Goal: Transaction & Acquisition: Purchase product/service

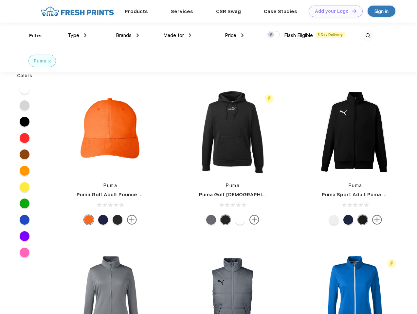
click at [333, 11] on link "Add your Logo Design Tool" at bounding box center [336, 11] width 54 height 11
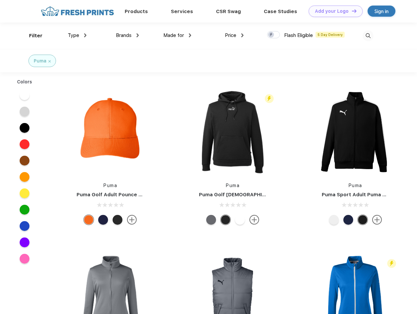
click at [0, 0] on div "Design Tool" at bounding box center [0, 0] width 0 height 0
click at [351, 11] on link "Add your Logo Design Tool" at bounding box center [336, 11] width 54 height 11
click at [31, 36] on div "Filter" at bounding box center [35, 36] width 13 height 8
click at [77, 35] on span "Type" at bounding box center [73, 35] width 11 height 6
click at [127, 35] on span "Brands" at bounding box center [124, 35] width 16 height 6
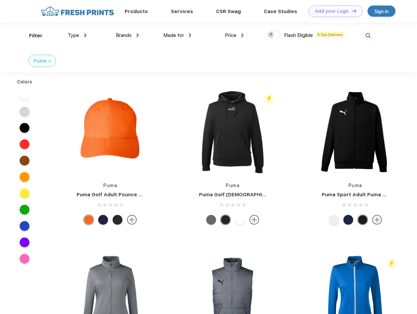
click at [177, 35] on span "Made for" at bounding box center [173, 35] width 21 height 6
click at [234, 35] on span "Price" at bounding box center [230, 35] width 11 height 6
click at [274, 35] on div at bounding box center [273, 34] width 13 height 7
click at [271, 35] on input "checkbox" at bounding box center [269, 33] width 4 height 4
click at [368, 36] on img at bounding box center [368, 35] width 11 height 11
